Goal: Task Accomplishment & Management: Manage account settings

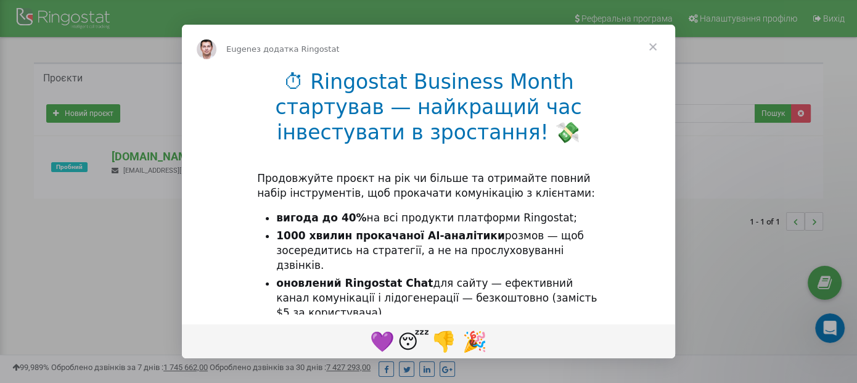
click at [647, 49] on span "Закрити" at bounding box center [653, 47] width 44 height 44
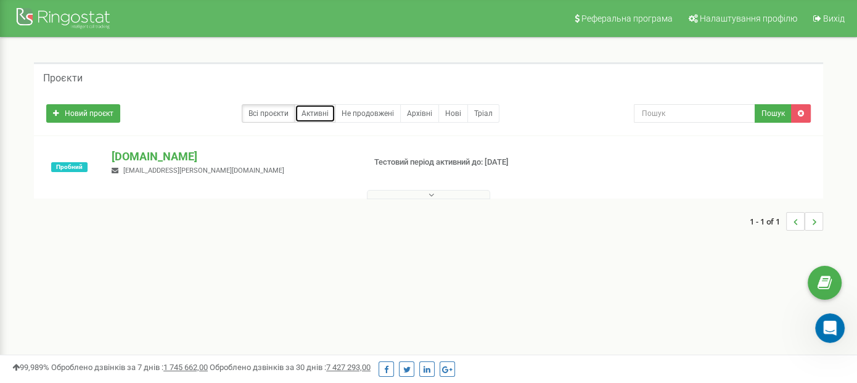
click at [316, 112] on link "Активні" at bounding box center [315, 113] width 41 height 18
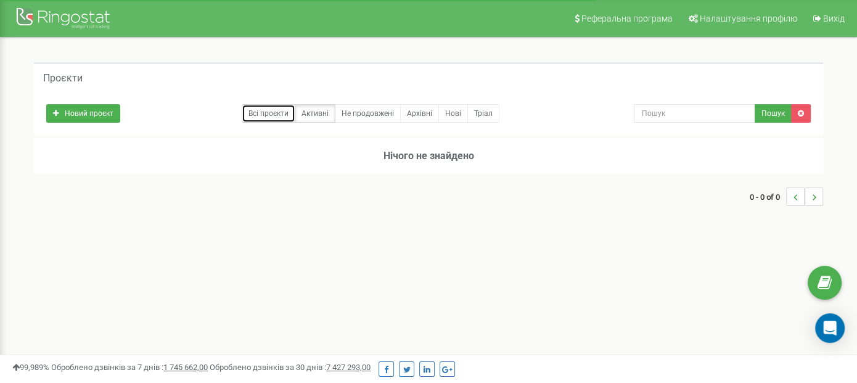
click at [277, 113] on link "Всі проєкти" at bounding box center [269, 113] width 54 height 18
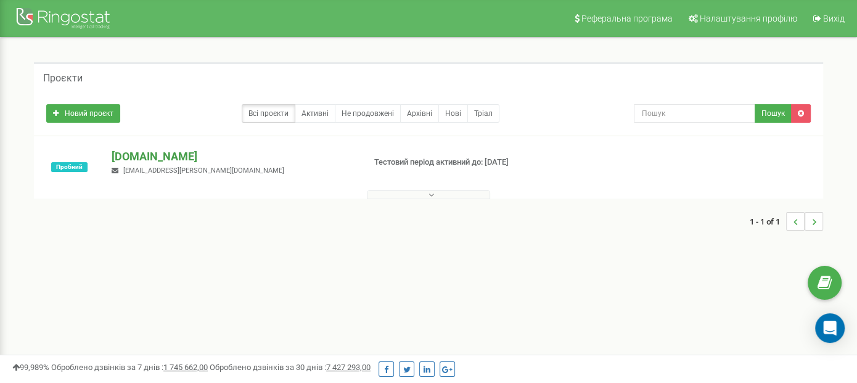
click at [136, 162] on p "[DOMAIN_NAME]" at bounding box center [233, 157] width 242 height 16
